Goal: Task Accomplishment & Management: Manage account settings

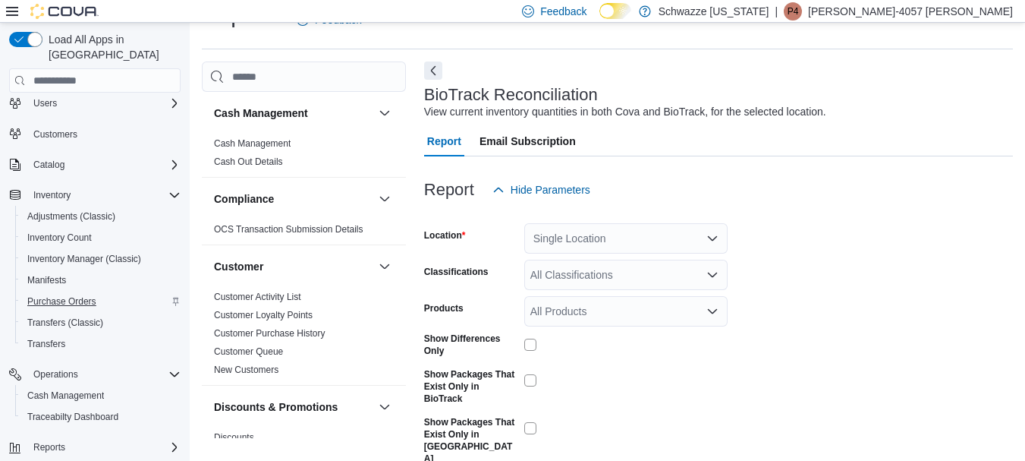
scroll to position [63, 0]
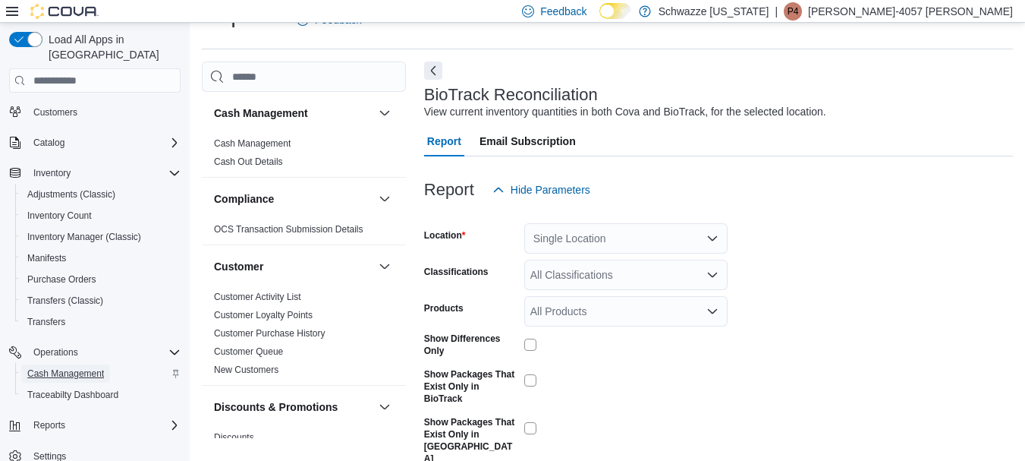
click at [69, 364] on span "Cash Management" at bounding box center [65, 373] width 77 height 18
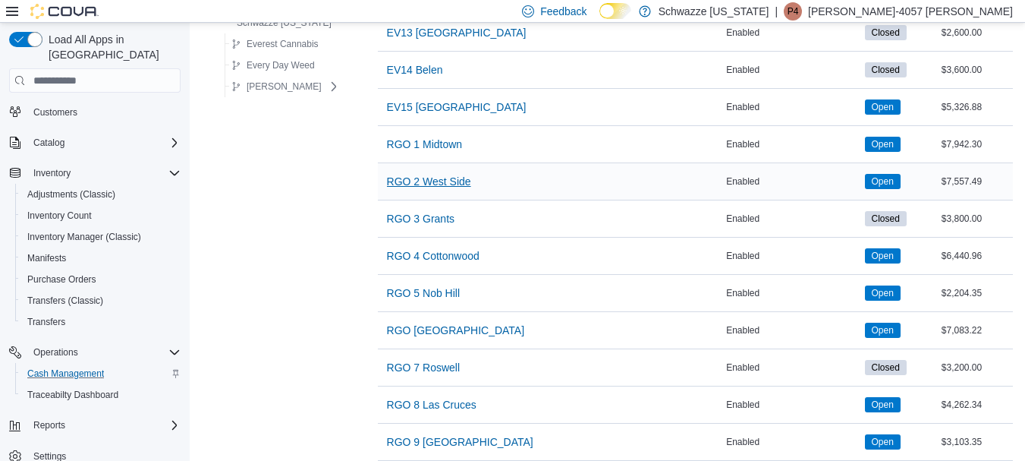
scroll to position [759, 0]
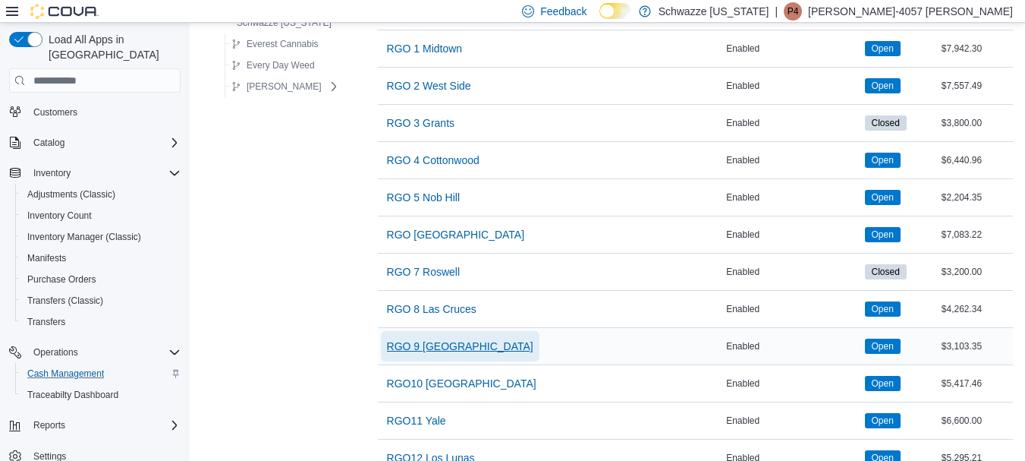
click at [418, 351] on span "RGO 9 [GEOGRAPHIC_DATA]" at bounding box center [460, 346] width 146 height 15
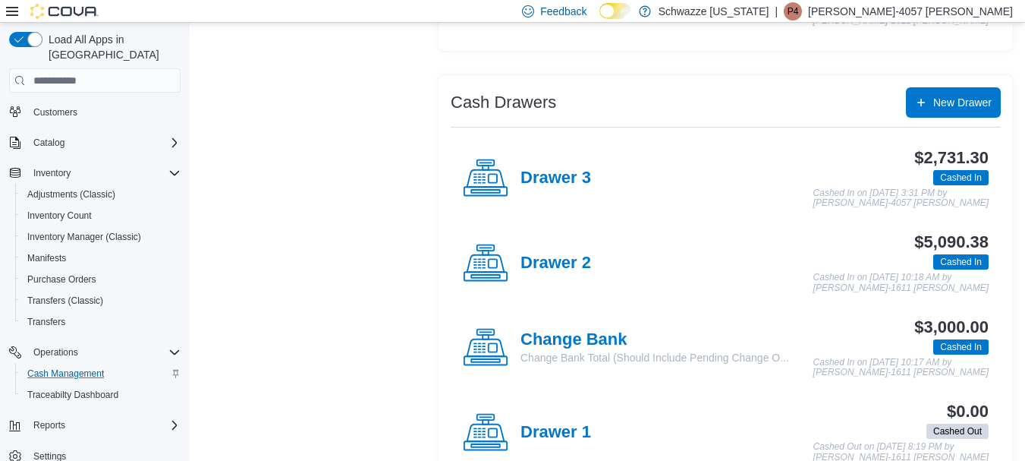
scroll to position [304, 0]
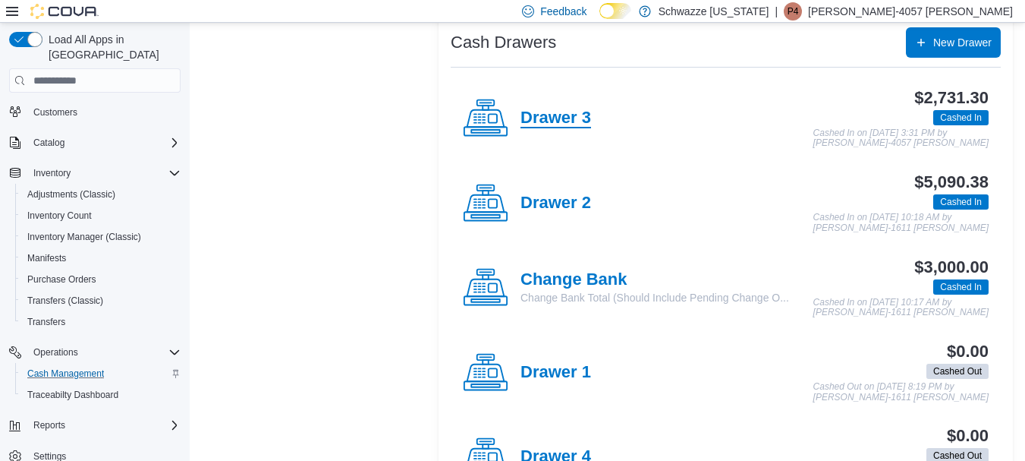
click at [562, 120] on h4 "Drawer 3" at bounding box center [556, 119] width 71 height 20
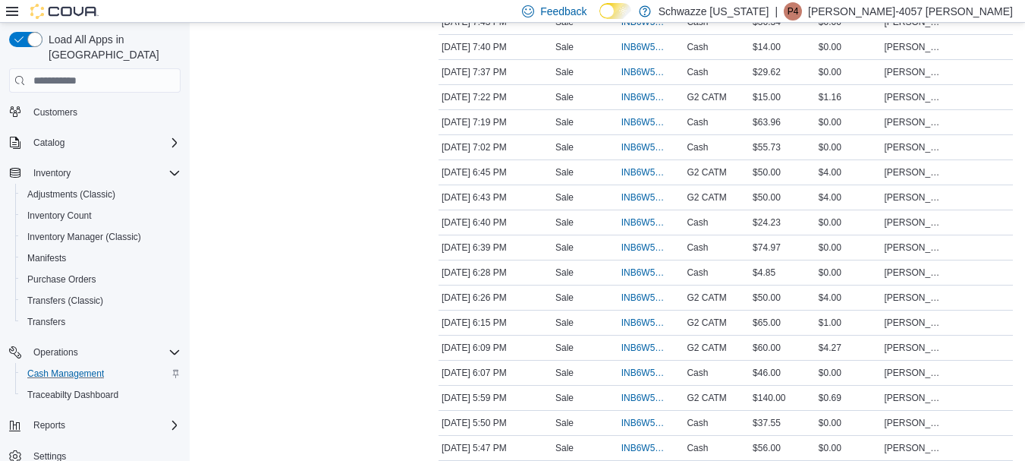
scroll to position [683, 0]
click at [656, 395] on span "INB6W5-3510212" at bounding box center [644, 397] width 45 height 12
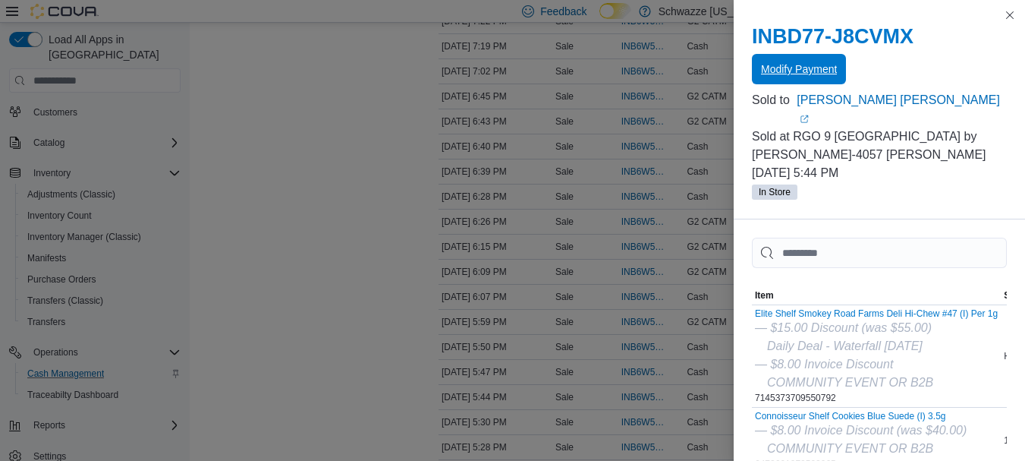
click at [782, 80] on span "Modify Payment" at bounding box center [799, 69] width 76 height 30
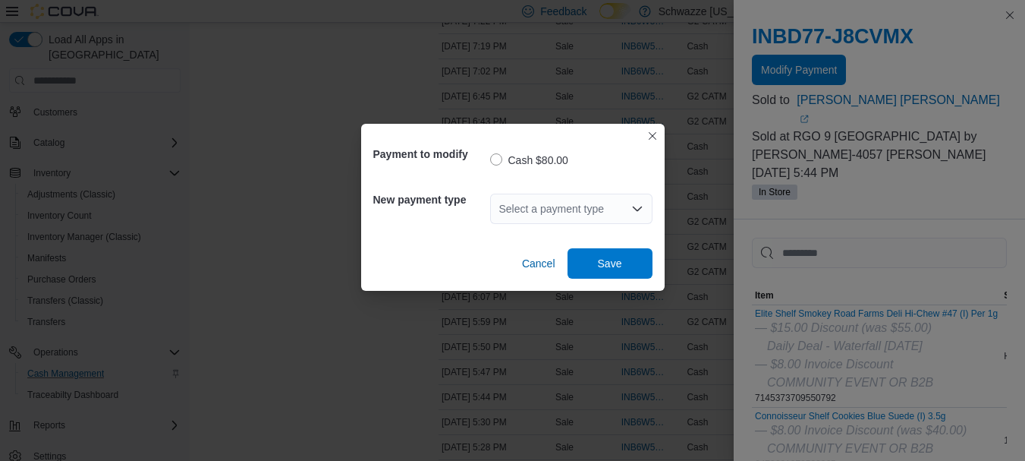
click at [582, 206] on div "Select a payment type" at bounding box center [571, 209] width 162 height 30
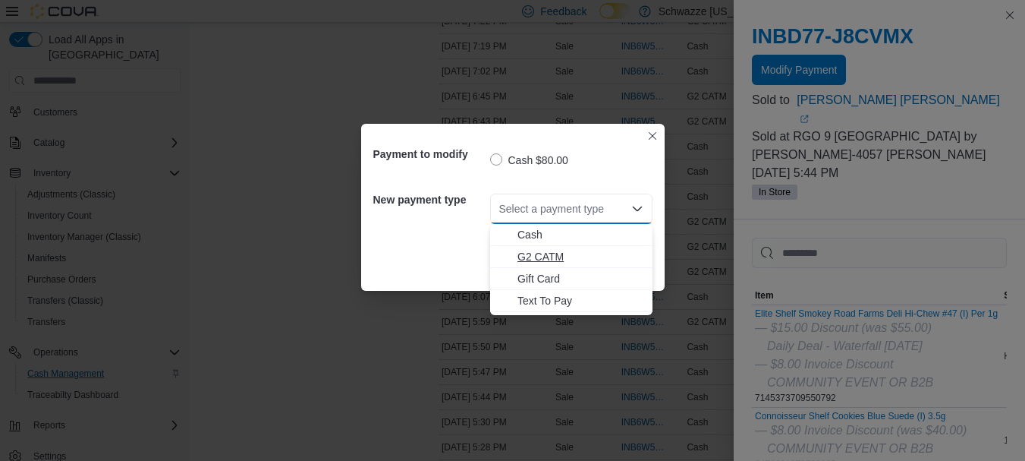
click at [530, 255] on span "G2 CATM" at bounding box center [581, 256] width 126 height 15
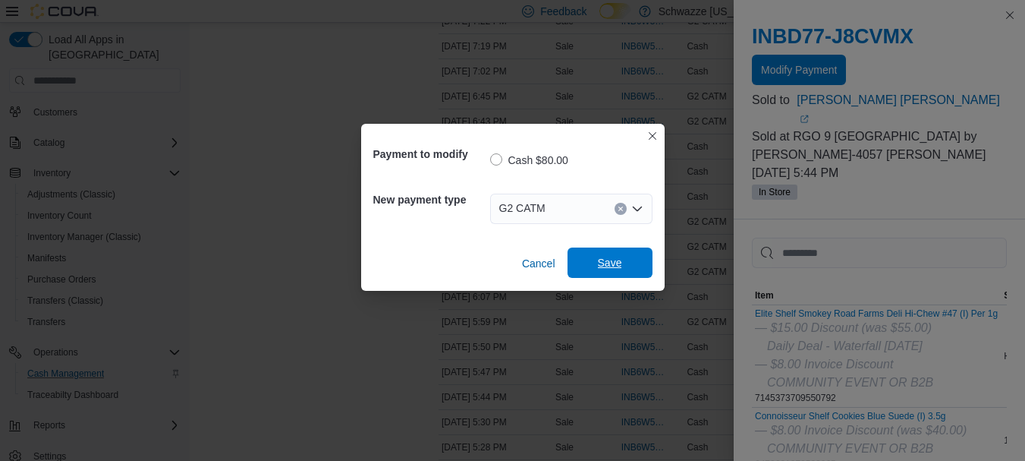
click at [612, 260] on span "Save" at bounding box center [610, 262] width 24 height 15
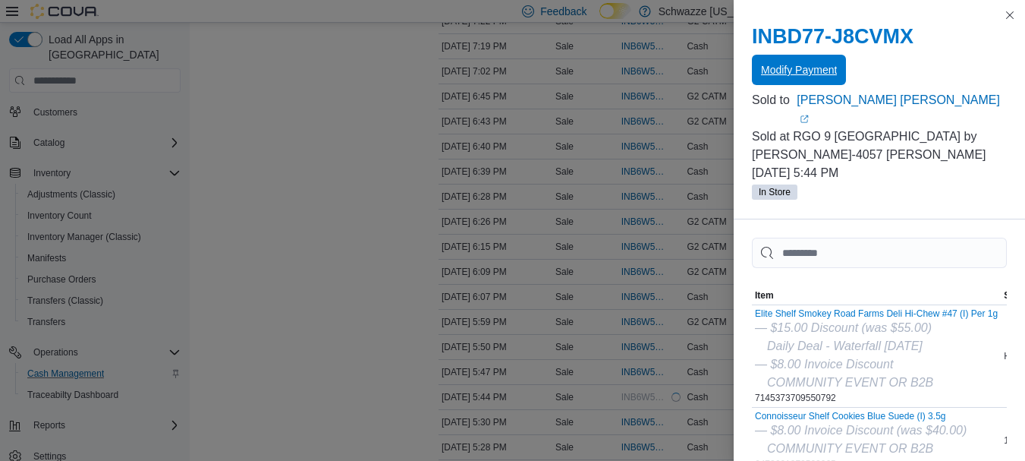
scroll to position [0, 0]
click at [1004, 14] on button "Close this dialog" at bounding box center [1010, 14] width 18 height 18
